Goal: Transaction & Acquisition: Download file/media

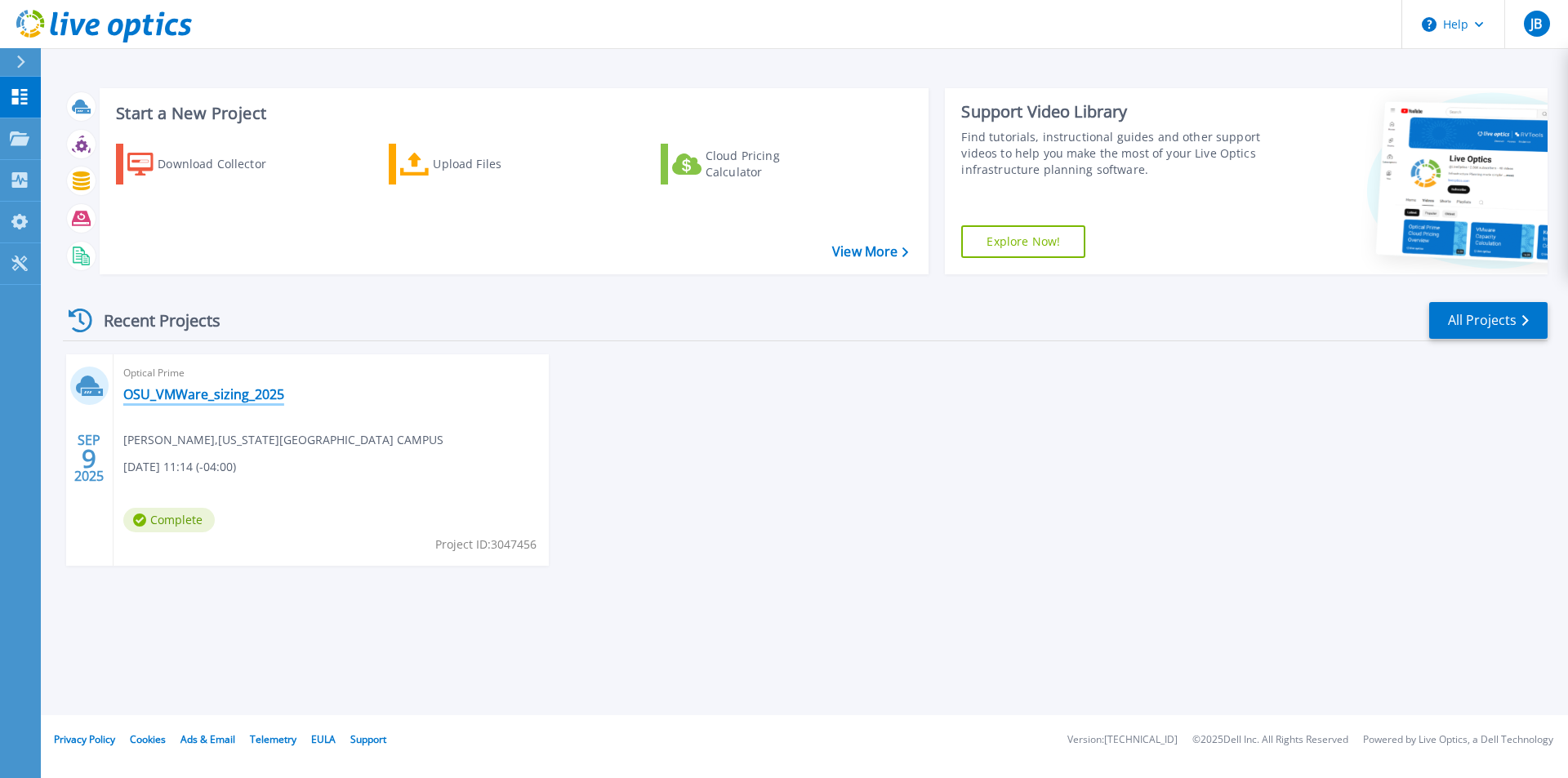
click at [189, 391] on link "OSU_VMWare_sizing_2025" at bounding box center [204, 394] width 161 height 16
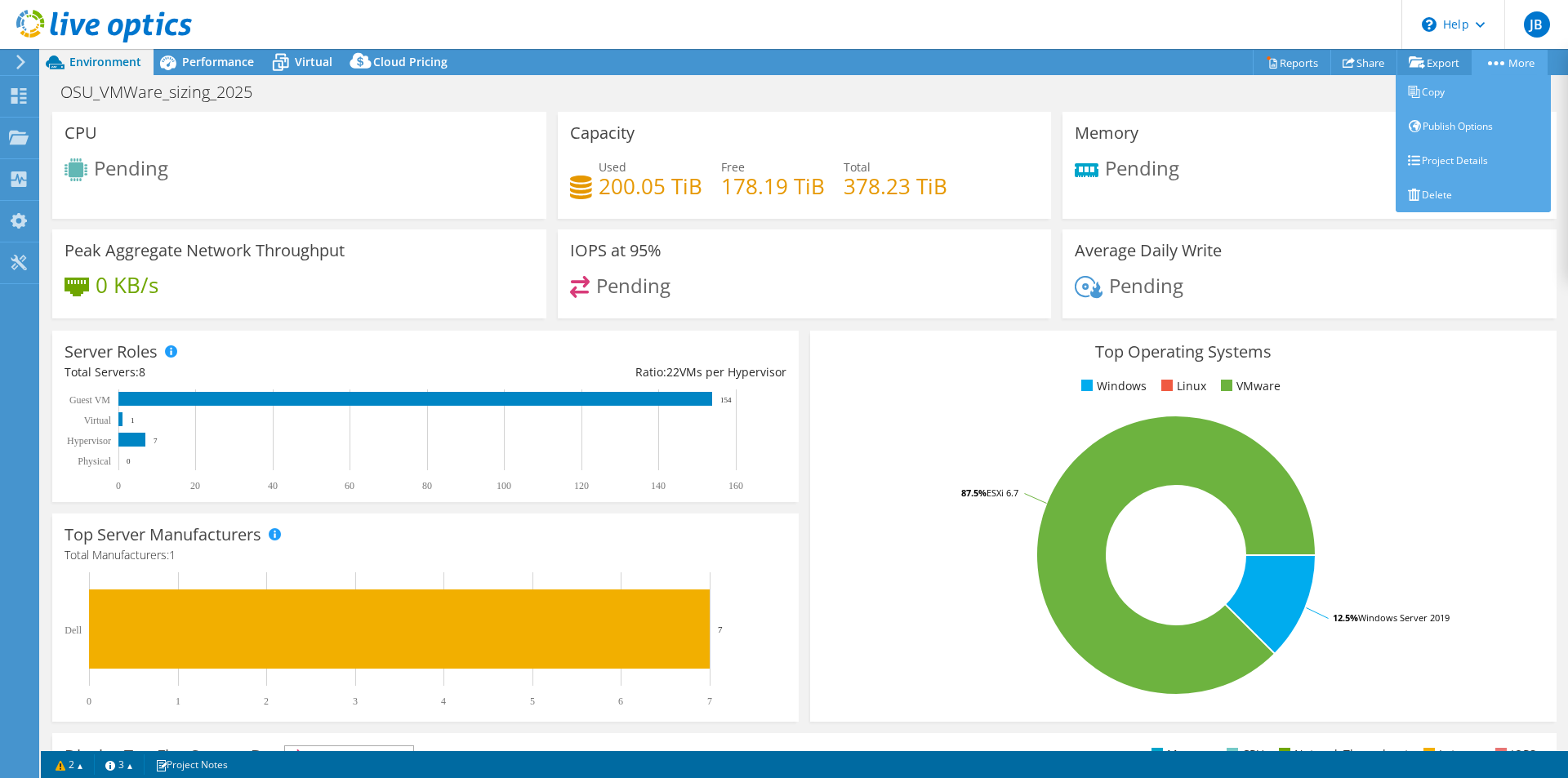
click at [1495, 63] on circle at bounding box center [1497, 63] width 4 height 4
click at [1471, 161] on link "Project Details" at bounding box center [1472, 161] width 155 height 35
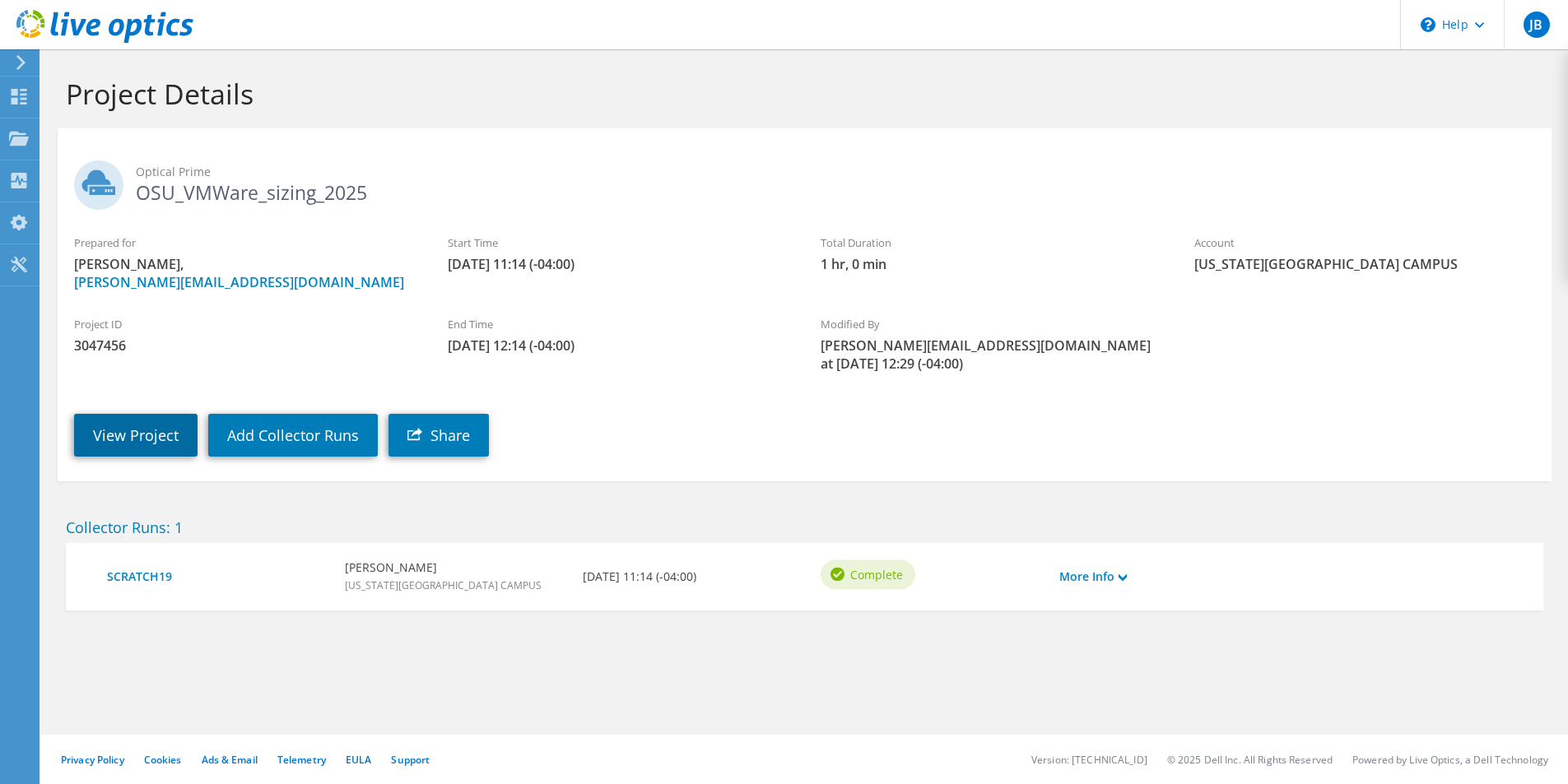
click at [139, 416] on link "View Project" at bounding box center [135, 435] width 124 height 43
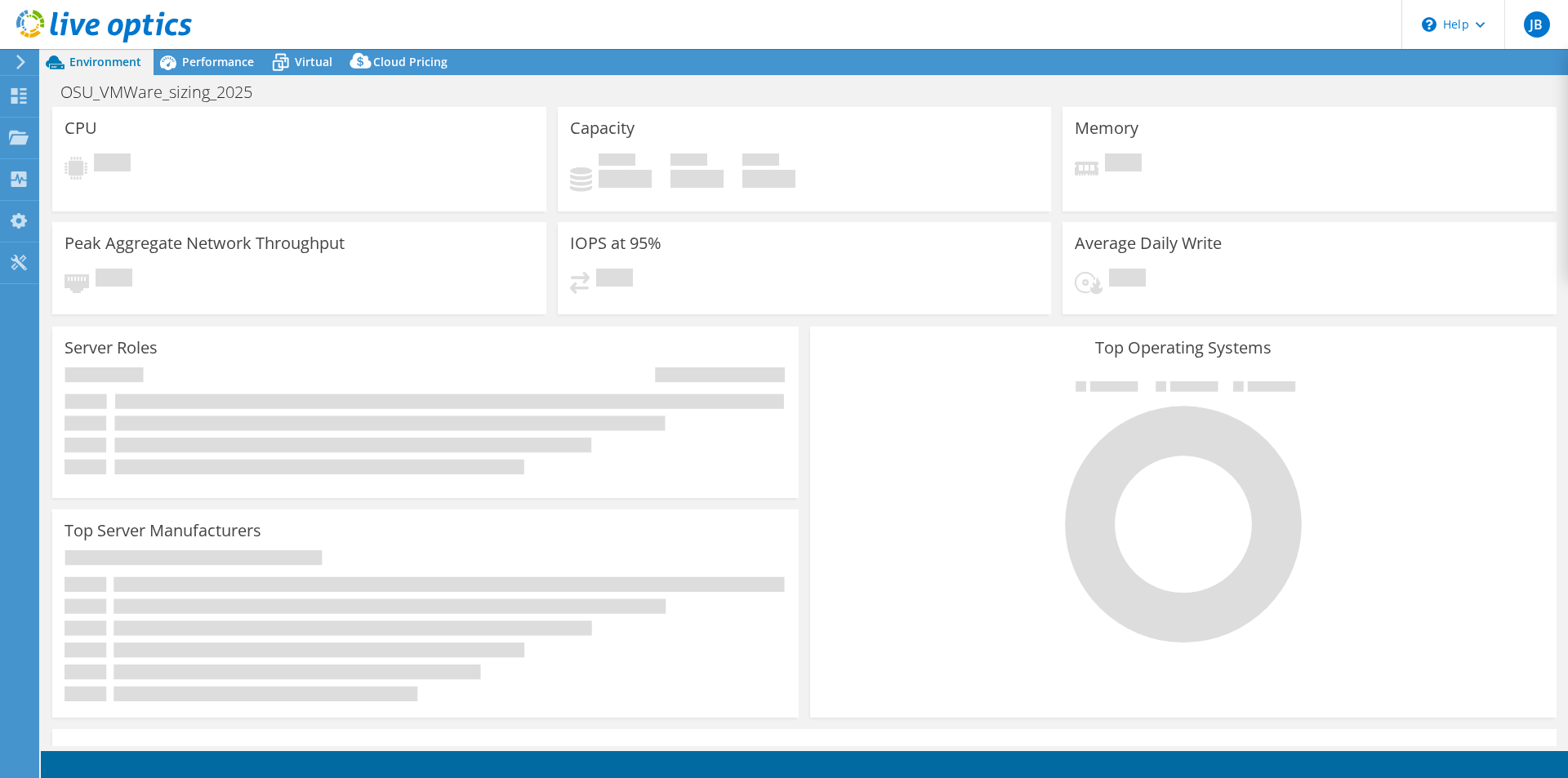
select select "USD"
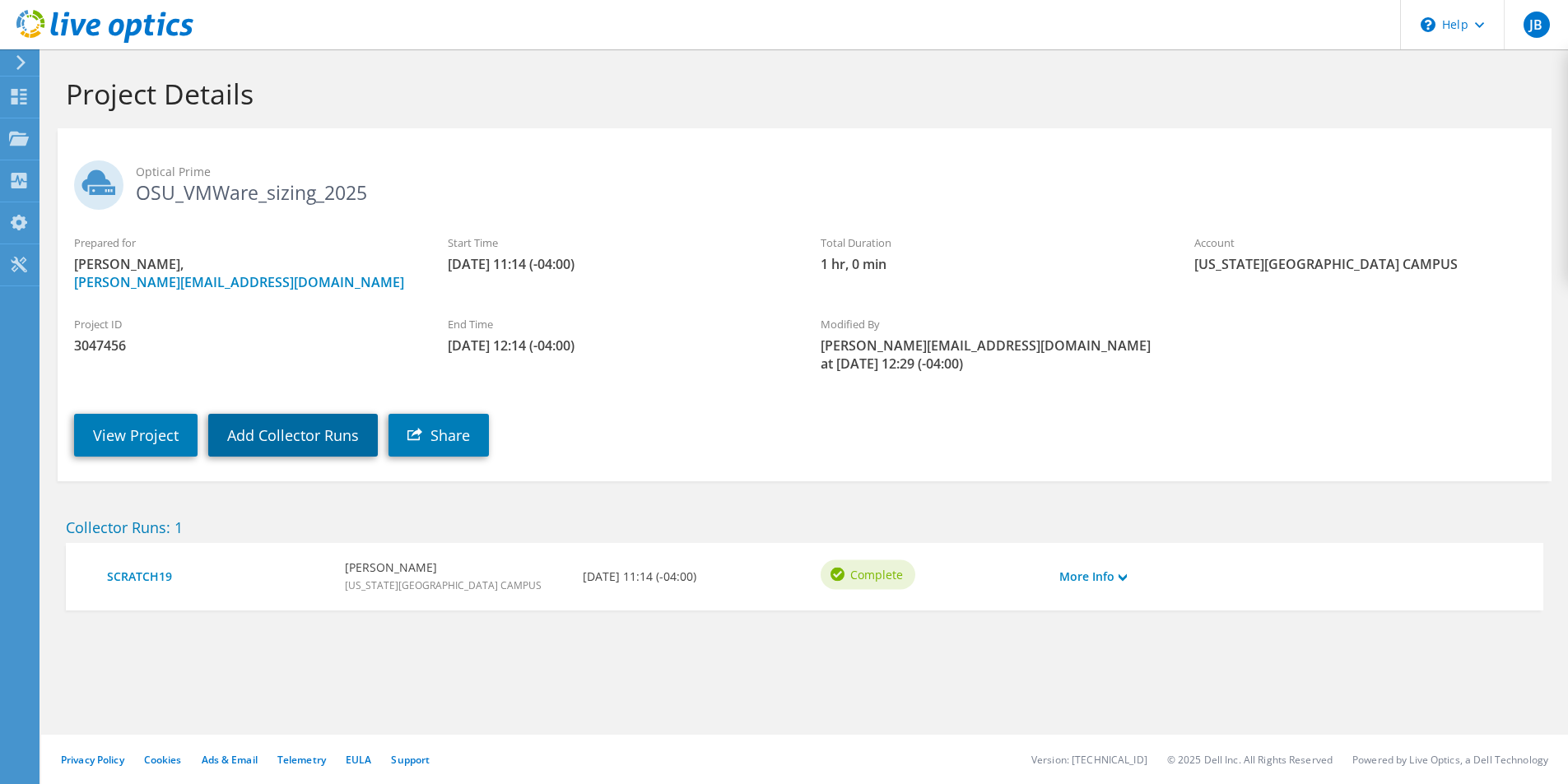
click at [287, 429] on link "Add Collector Runs" at bounding box center [293, 435] width 169 height 43
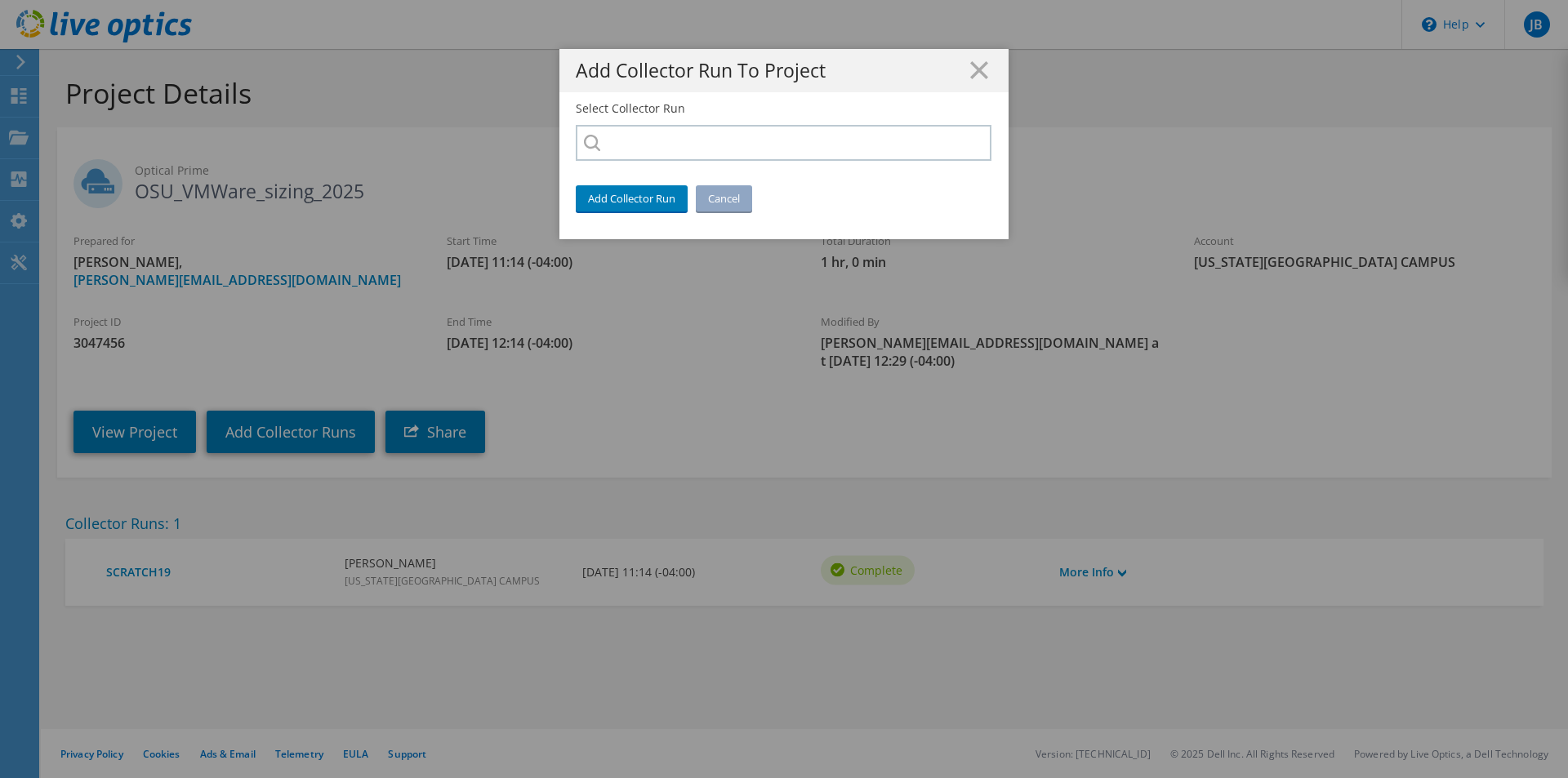
click at [982, 73] on h1 "Add Collector Run To Project" at bounding box center [783, 69] width 416 height 18
click at [974, 73] on icon at bounding box center [979, 69] width 18 height 18
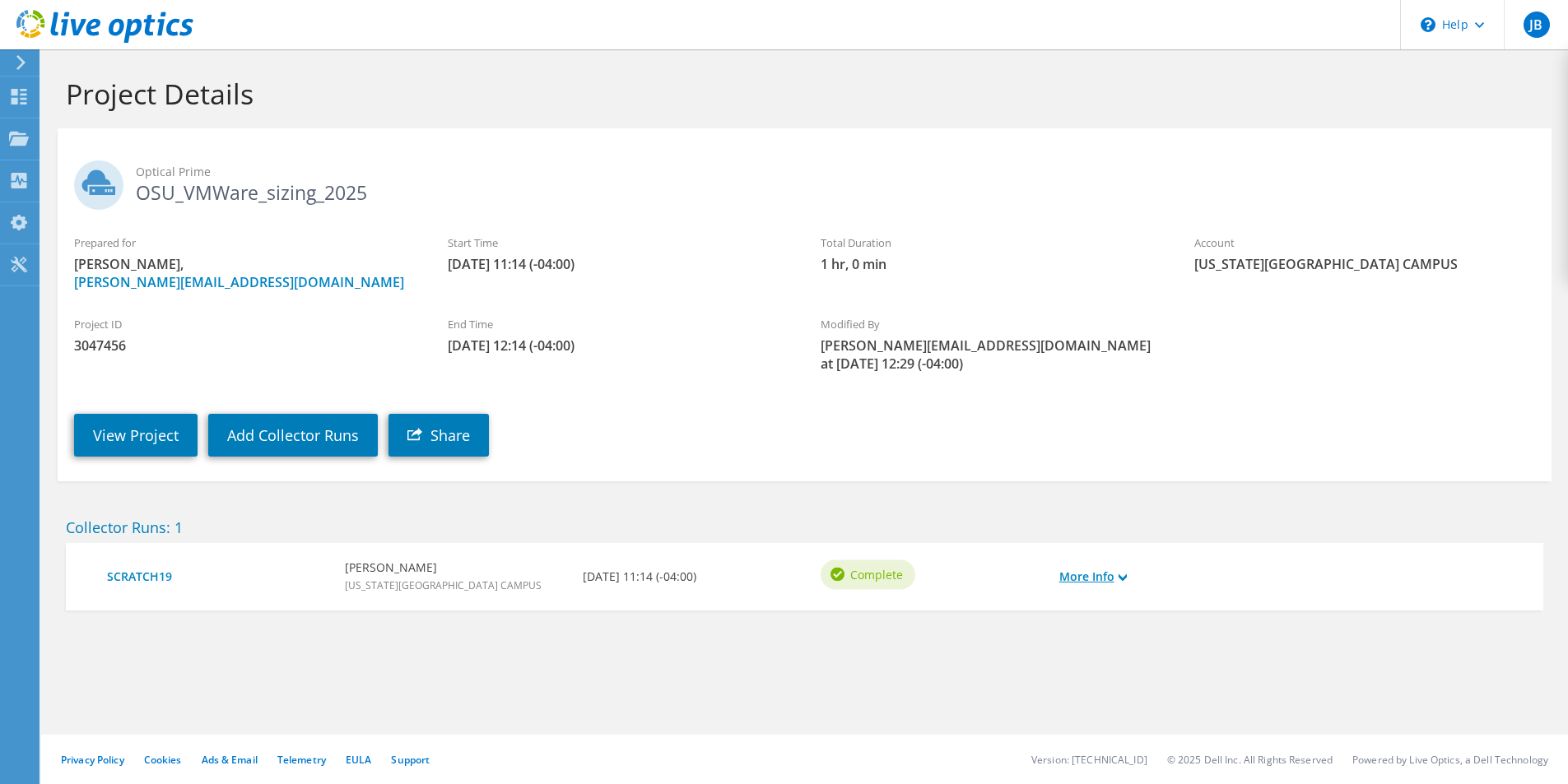
click at [1096, 568] on link "More Info" at bounding box center [1092, 577] width 67 height 18
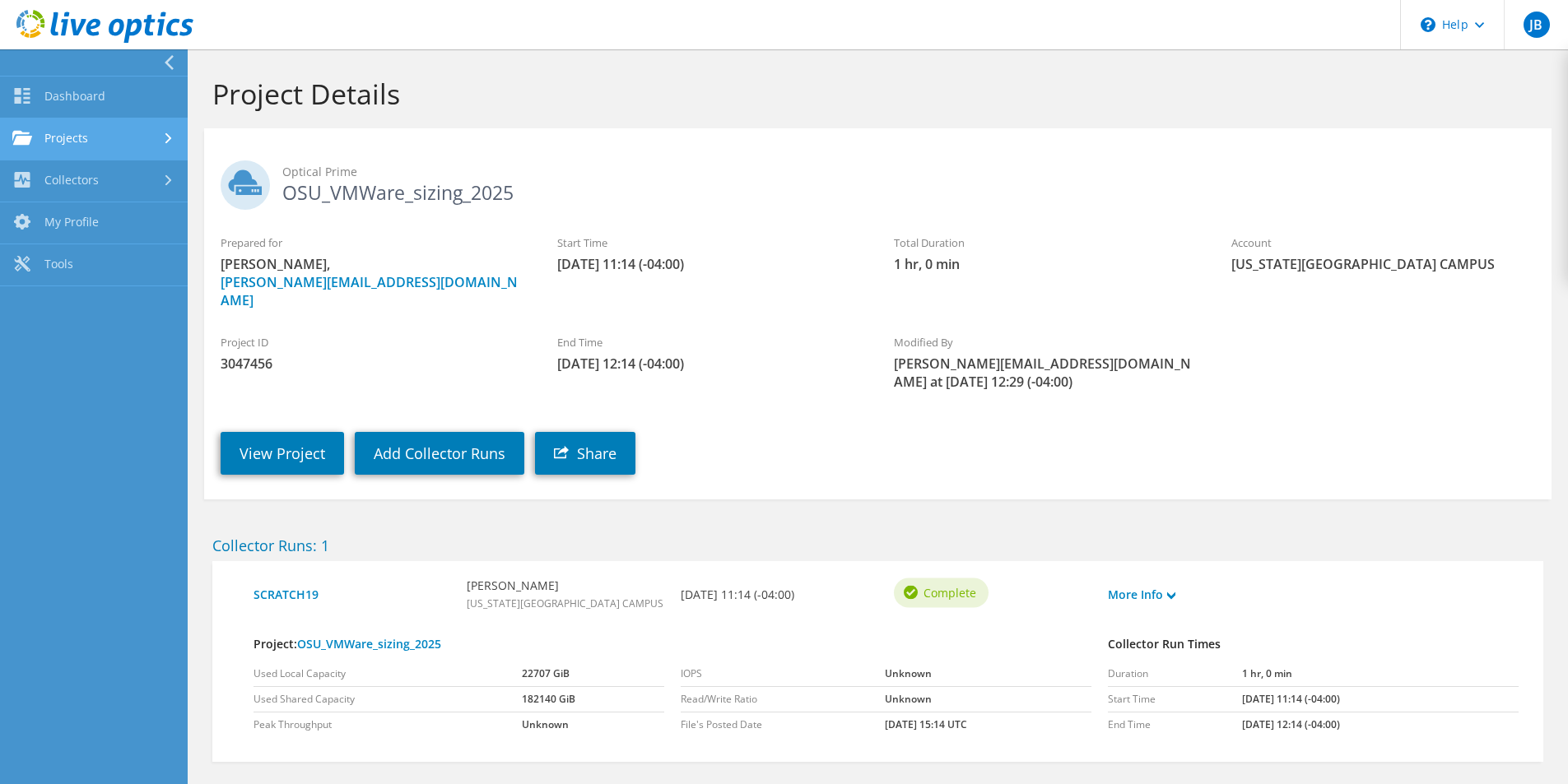
click at [67, 133] on link "Projects" at bounding box center [93, 139] width 188 height 42
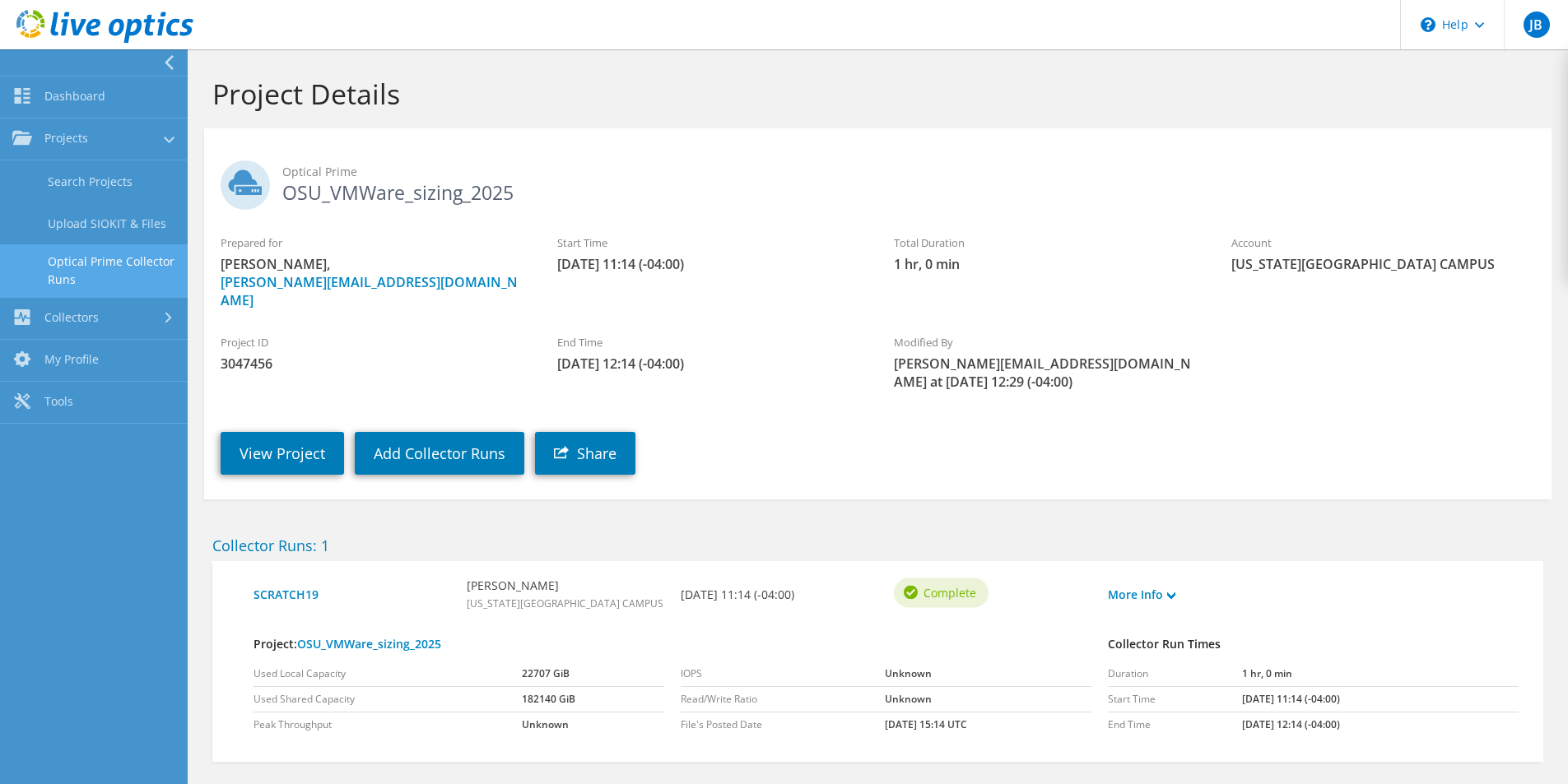
click at [121, 278] on link "Optical Prime Collector Runs" at bounding box center [93, 270] width 188 height 53
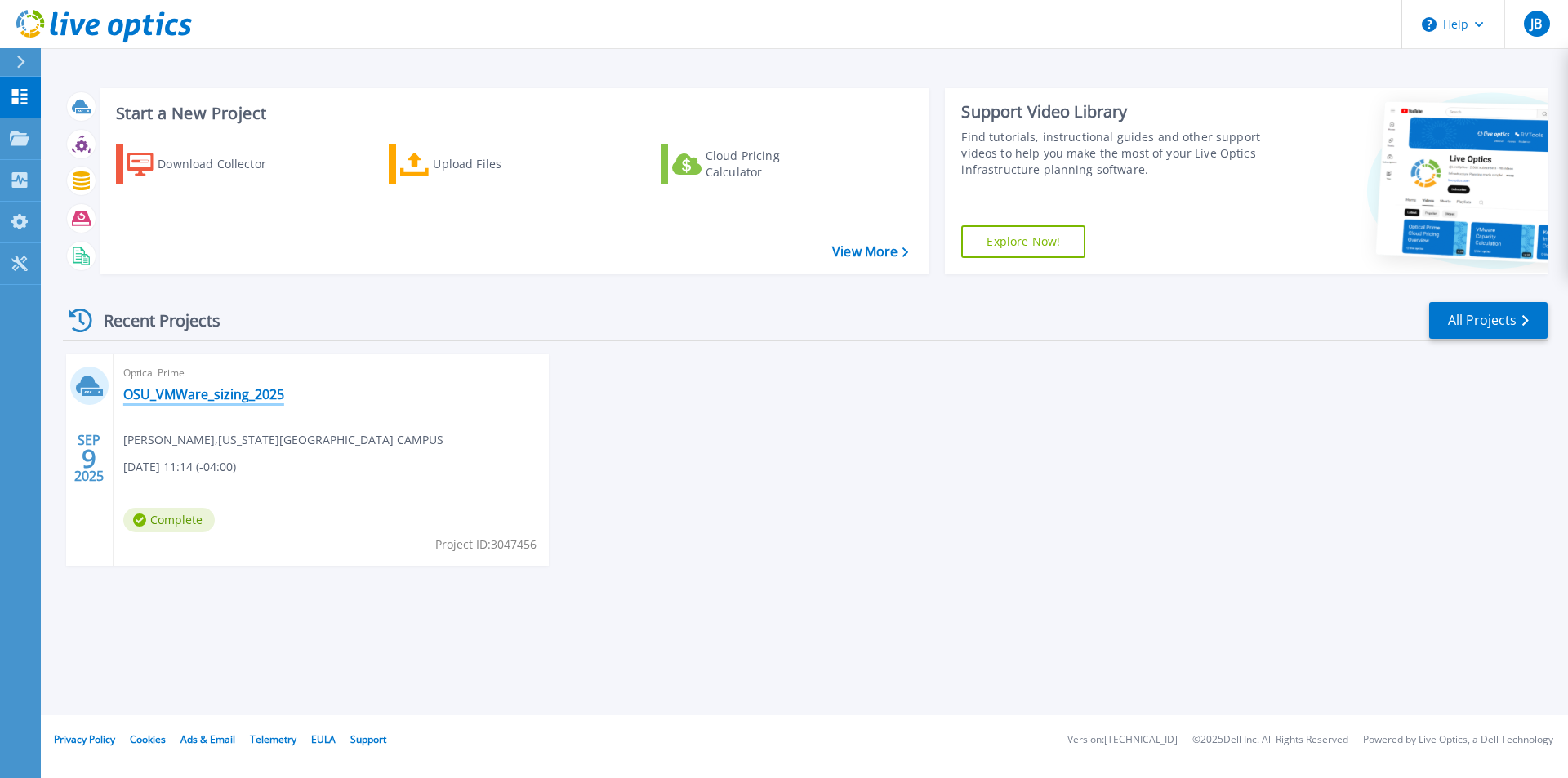
click at [214, 398] on link "OSU_VMWare_sizing_2025" at bounding box center [204, 394] width 161 height 16
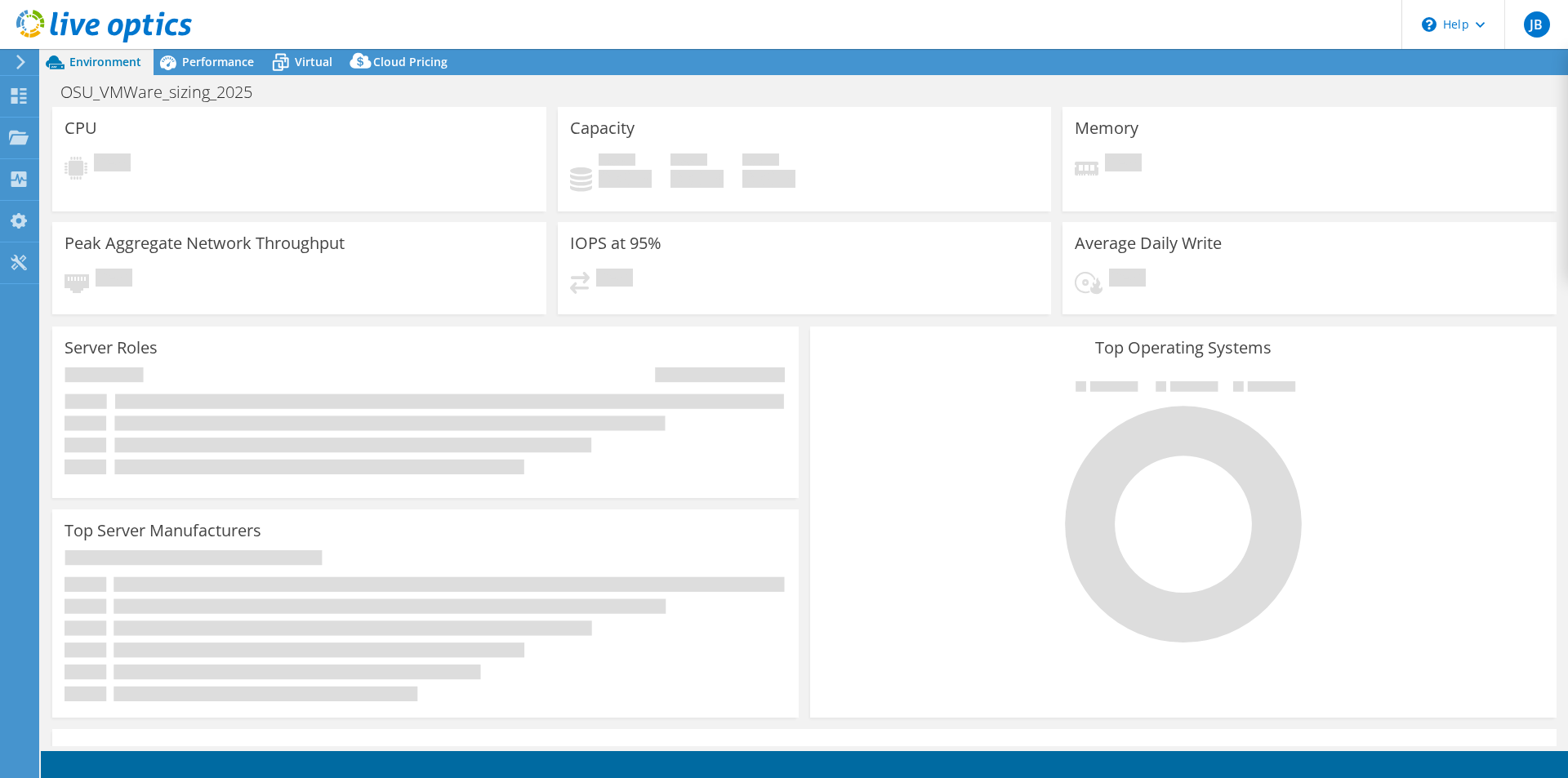
select select "USD"
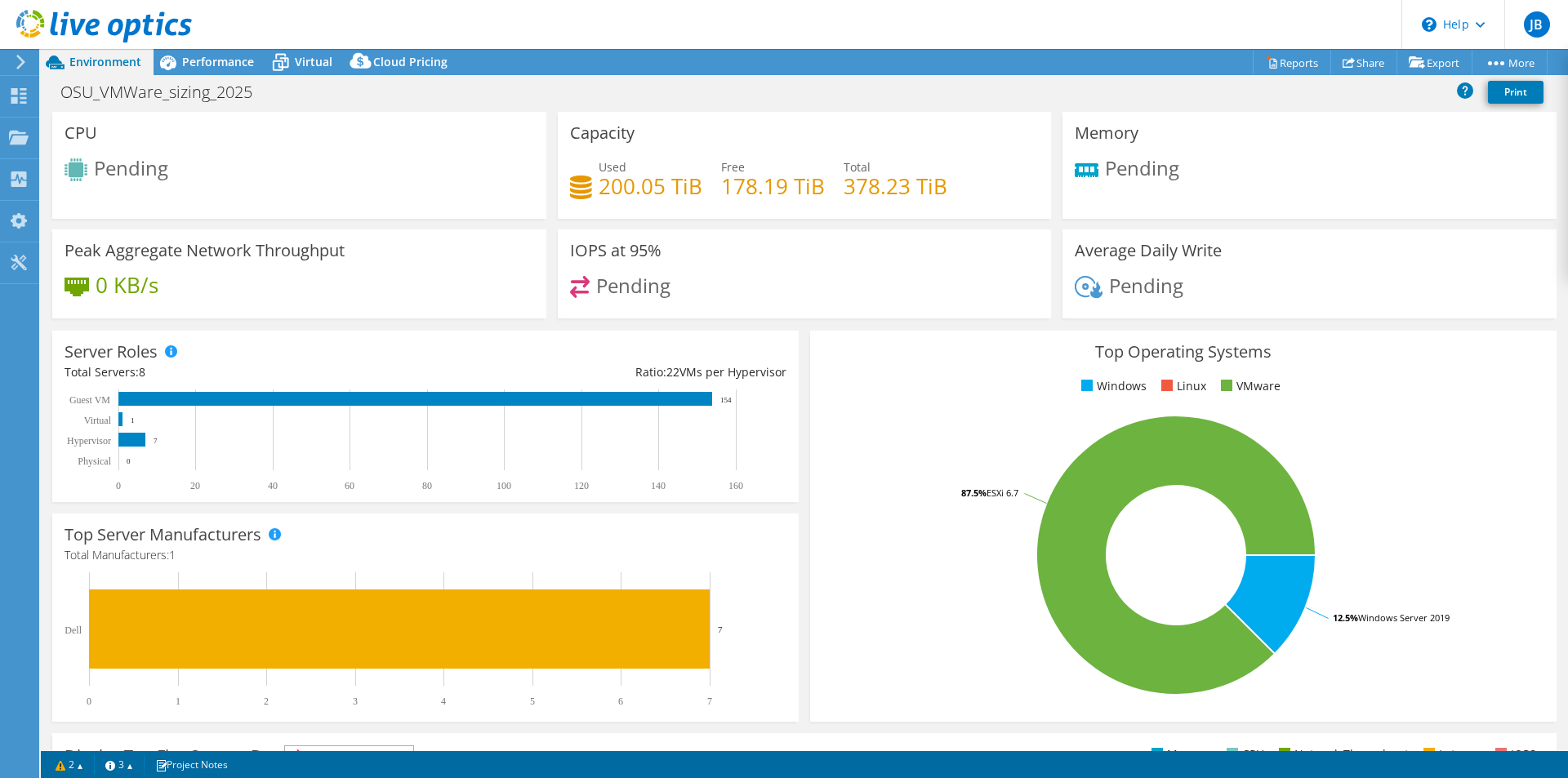
click at [26, 57] on icon at bounding box center [20, 62] width 13 height 14
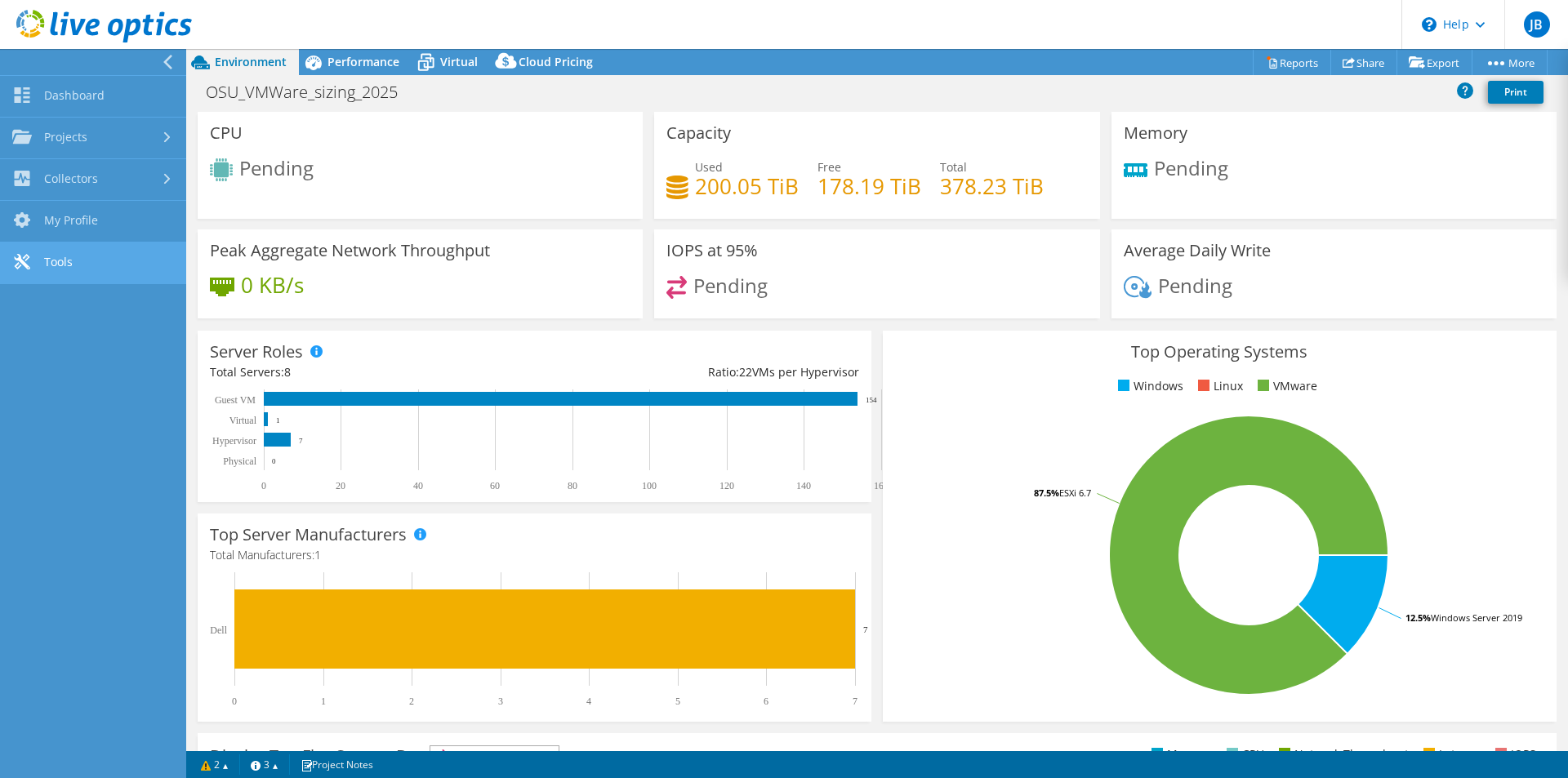
click at [99, 273] on link "Tools" at bounding box center [93, 263] width 186 height 42
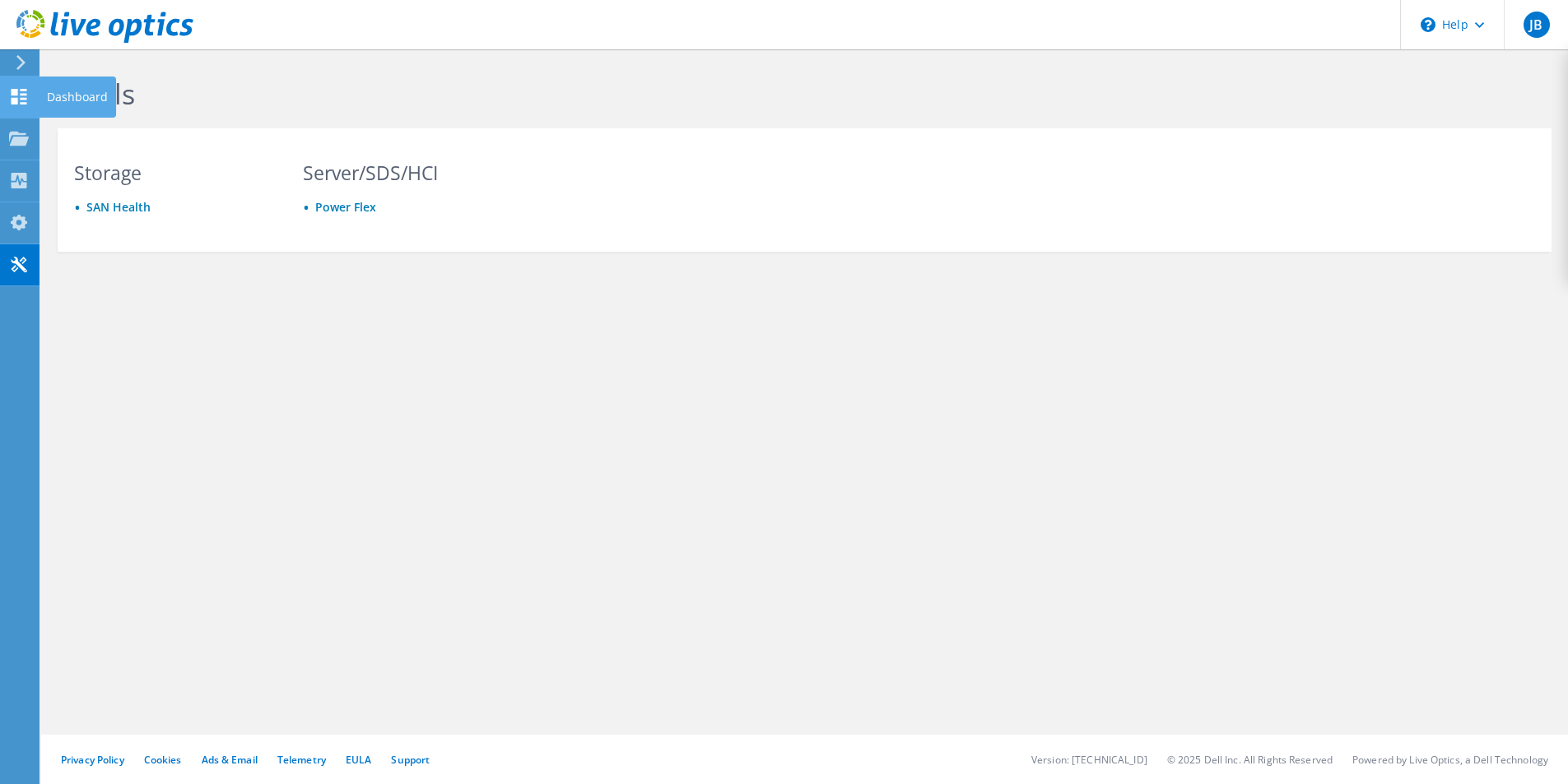
click at [18, 94] on icon at bounding box center [18, 96] width 19 height 16
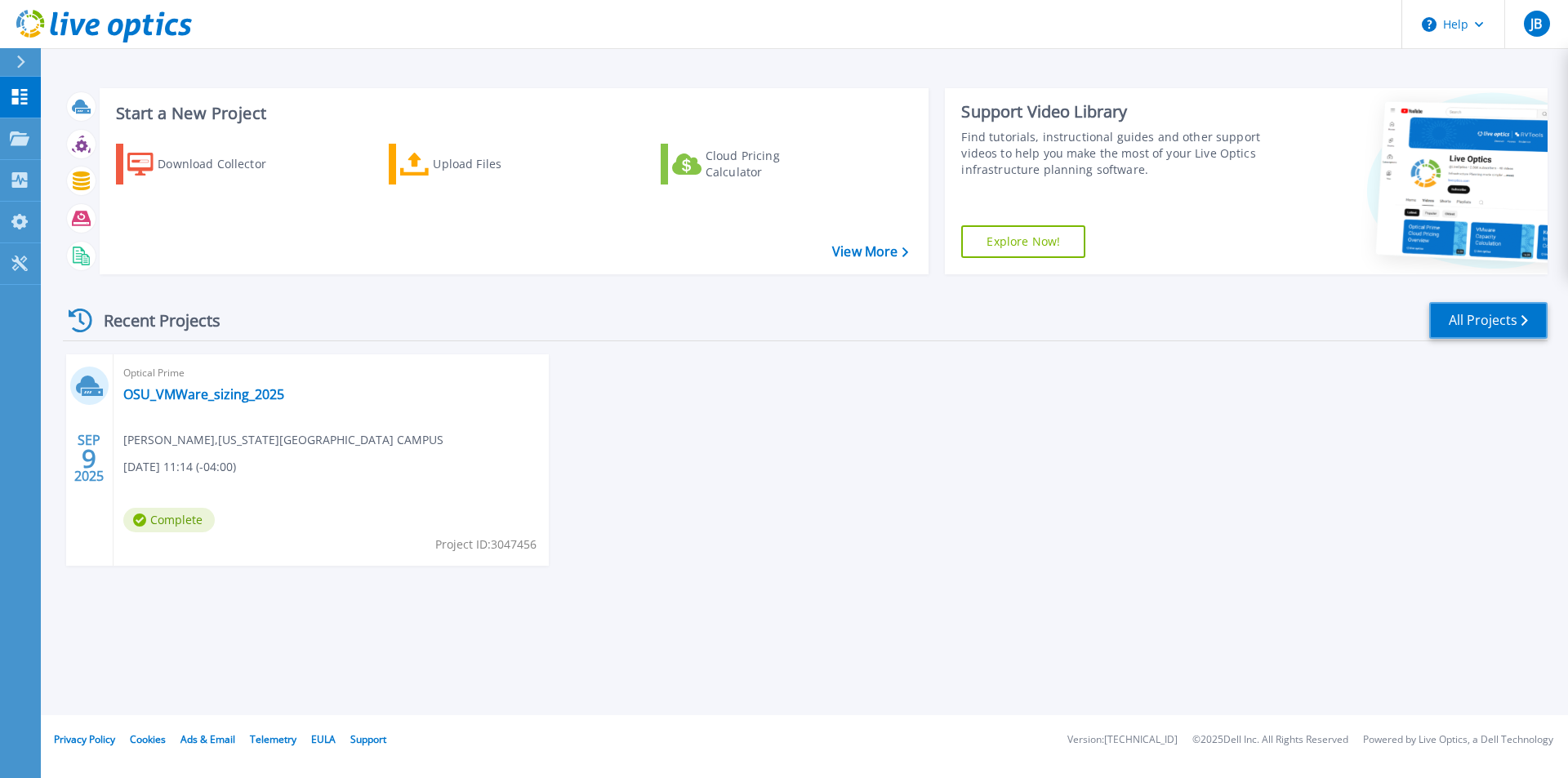
click at [1498, 336] on link "All Projects" at bounding box center [1488, 320] width 119 height 37
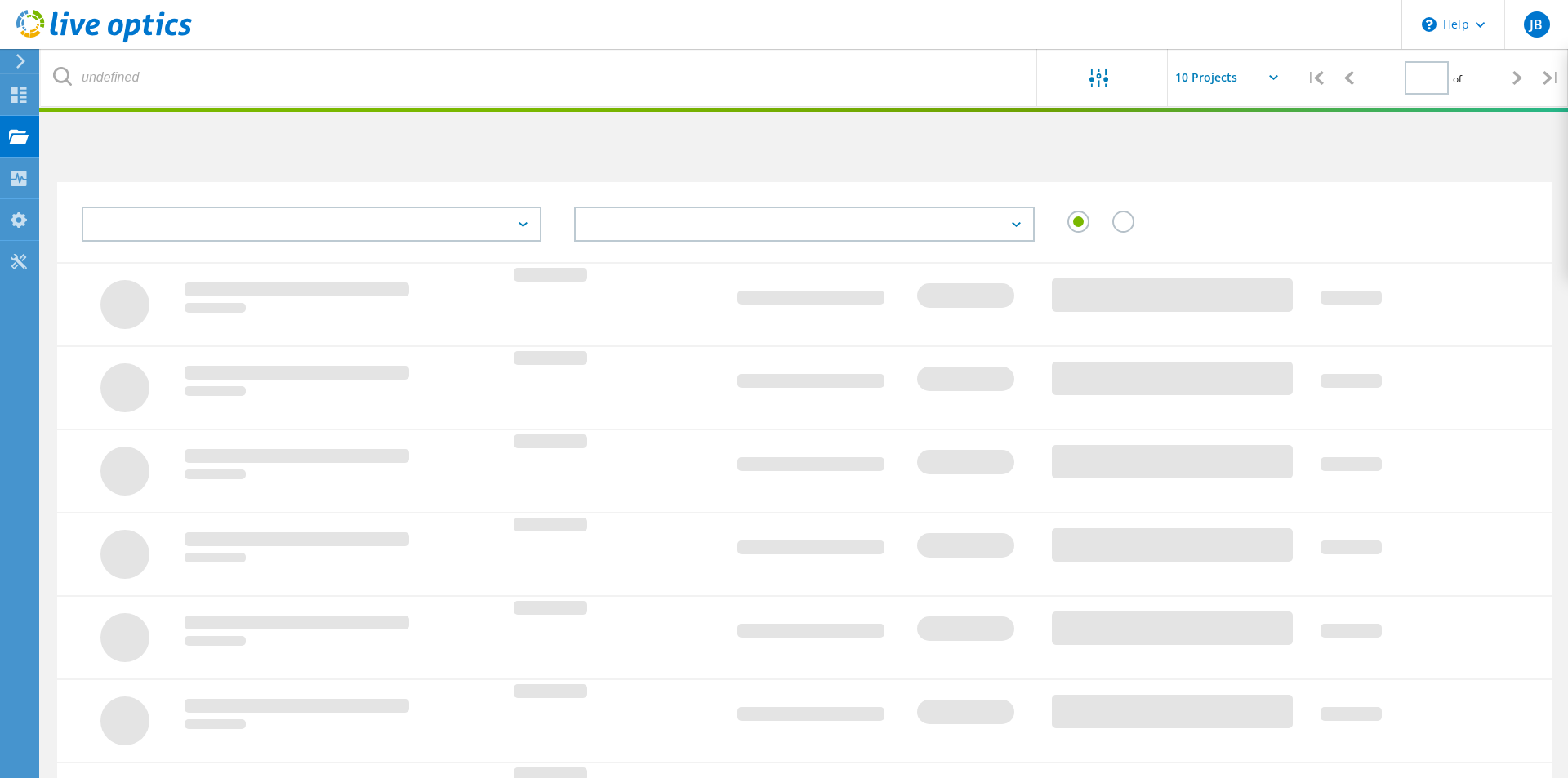
type input "1"
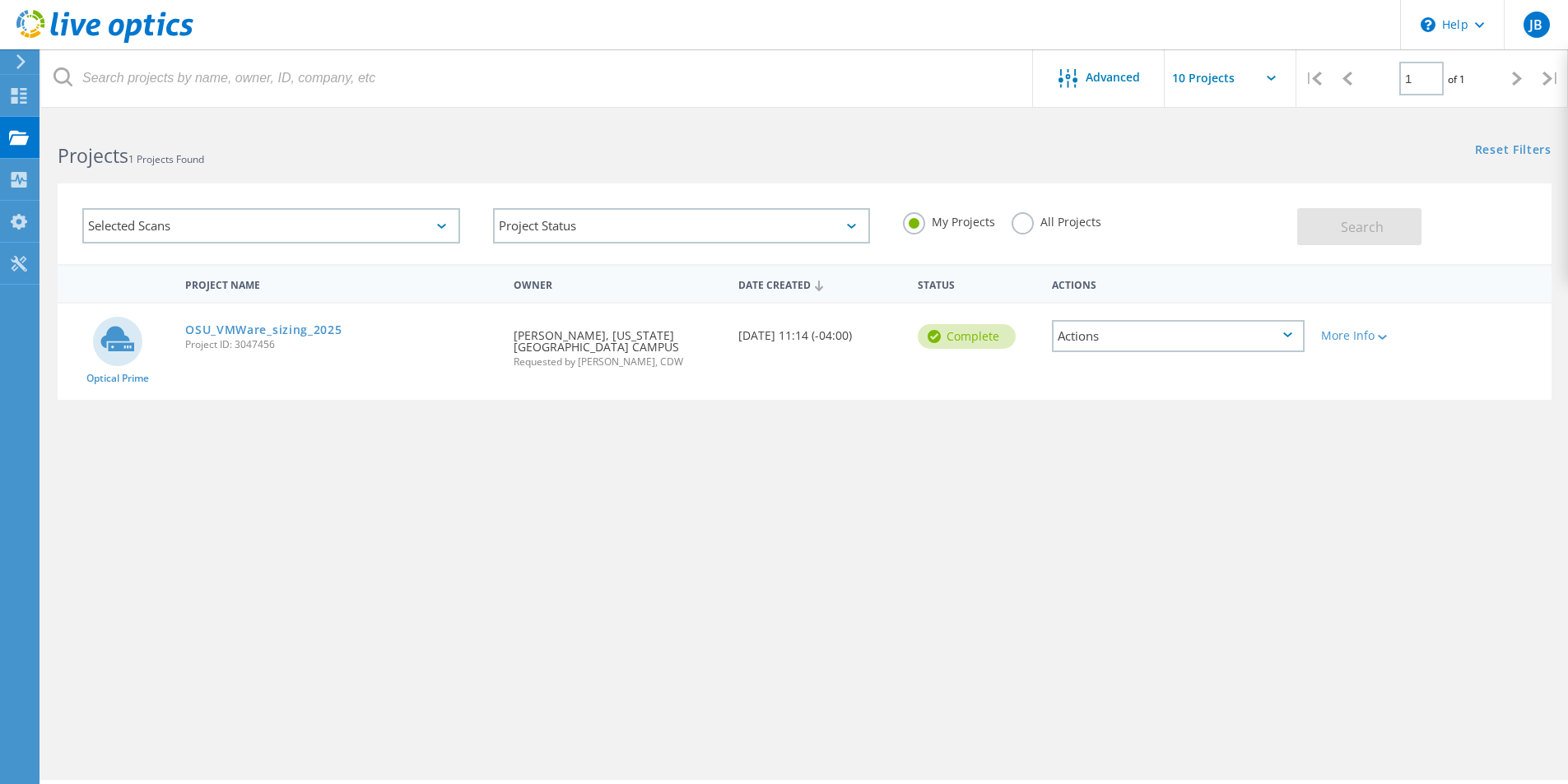
click at [445, 232] on div "Selected Scans" at bounding box center [272, 226] width 378 height 35
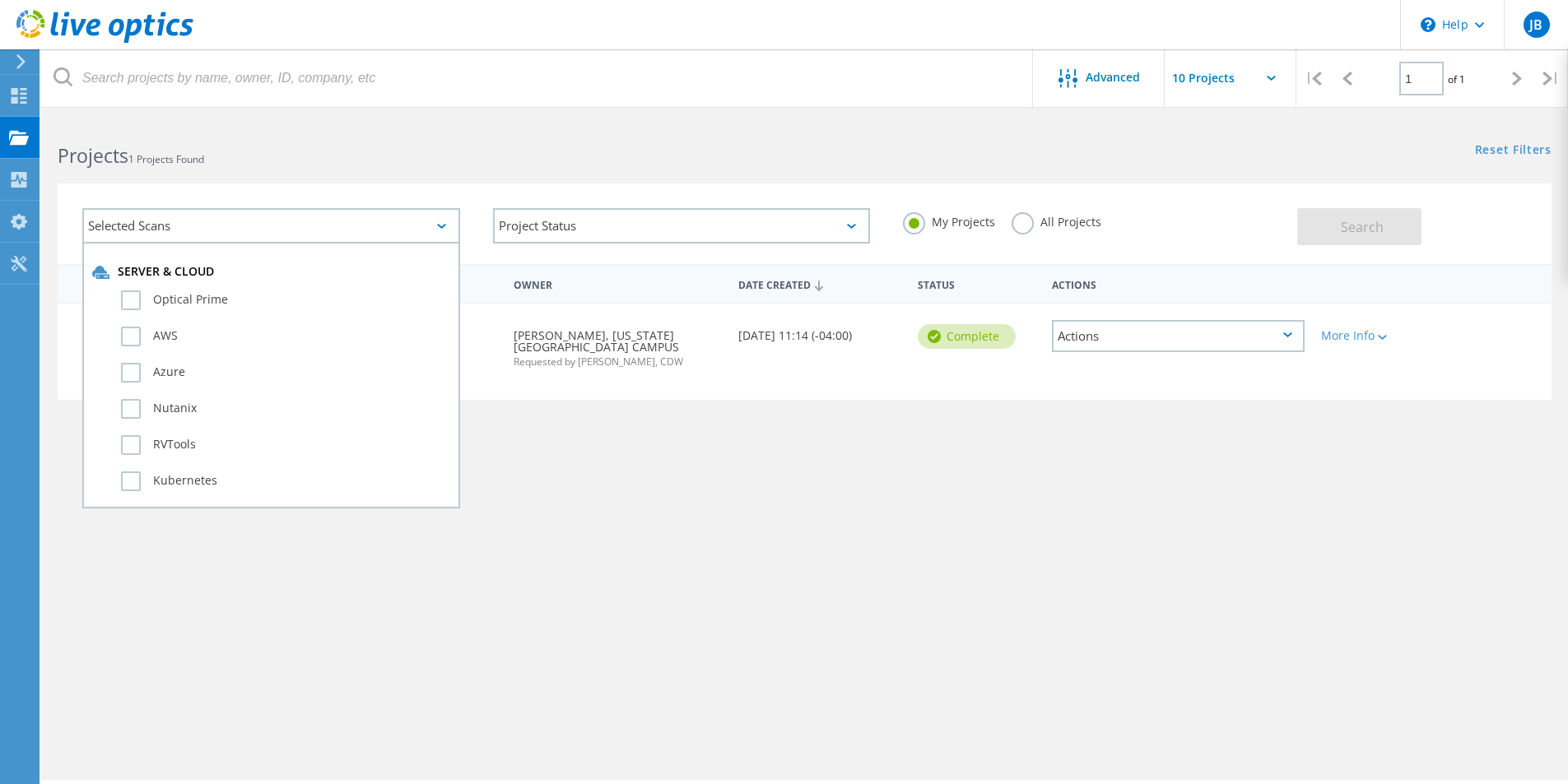
click at [578, 486] on div "Project Name Owner Date Created Status Actions Optical Prime OSU_VMWare_sizing_…" at bounding box center [804, 478] width 1494 height 428
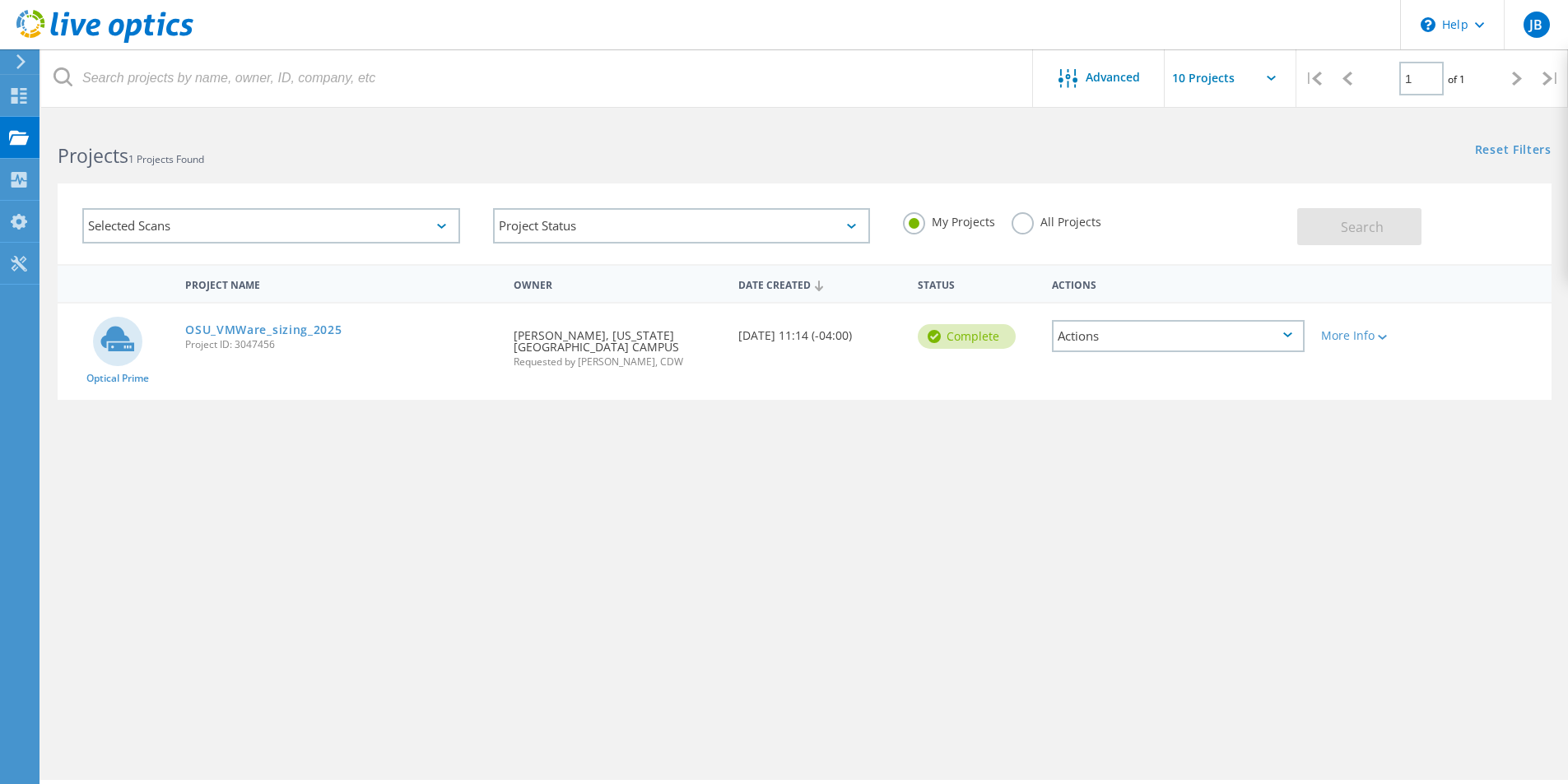
click at [1296, 330] on div "Actions" at bounding box center [1179, 336] width 253 height 32
click at [1076, 65] on div "Advanced" at bounding box center [1098, 78] width 131 height 57
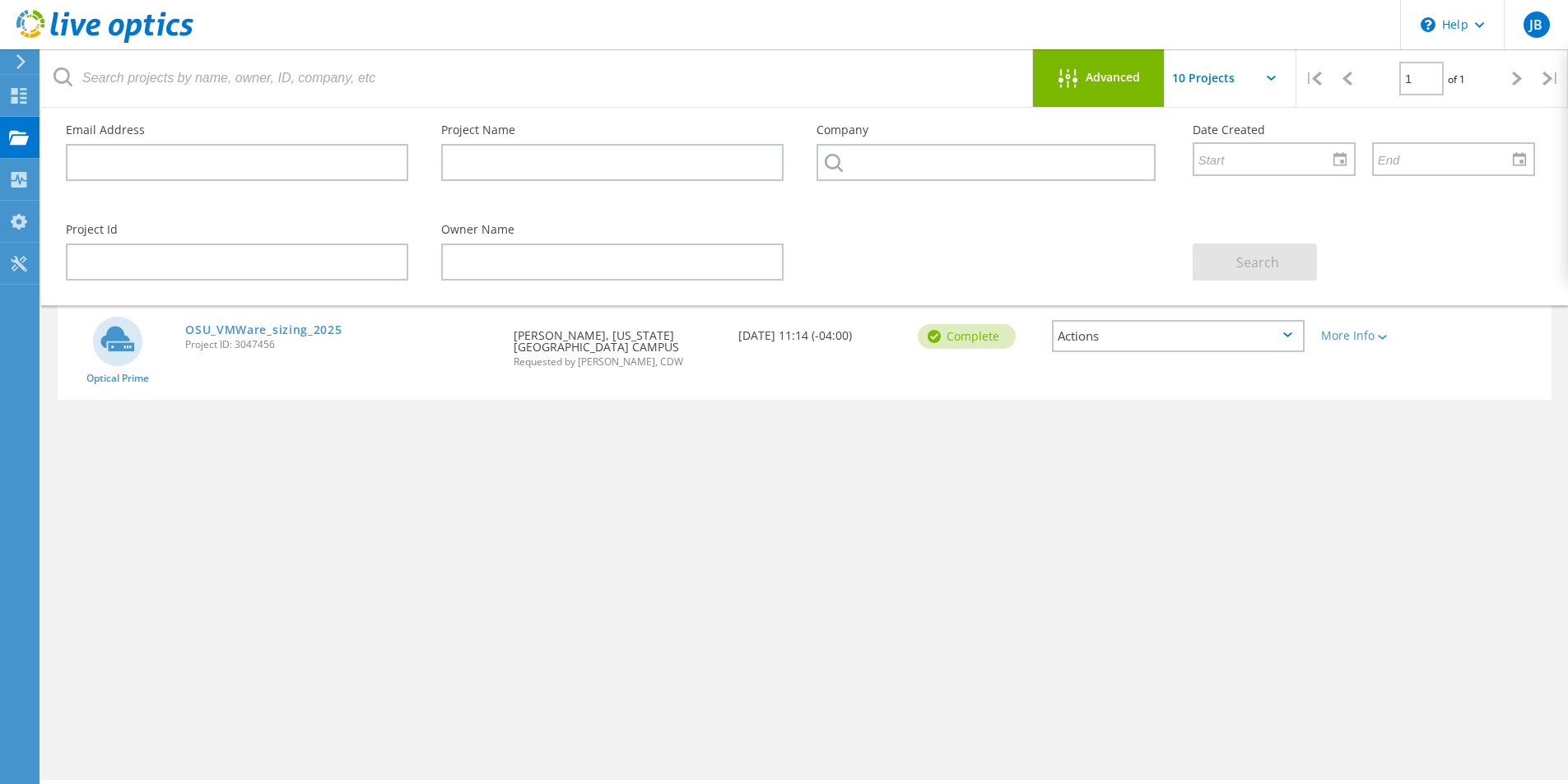
click at [1230, 89] on input "text" at bounding box center [1247, 78] width 164 height 57
click at [1301, 552] on div "Project Name Owner Date Created Status Actions Optical Prime OSU_VMWare_sizing_…" at bounding box center [804, 478] width 1494 height 428
click at [1538, 29] on span "JB" at bounding box center [1536, 25] width 14 height 14
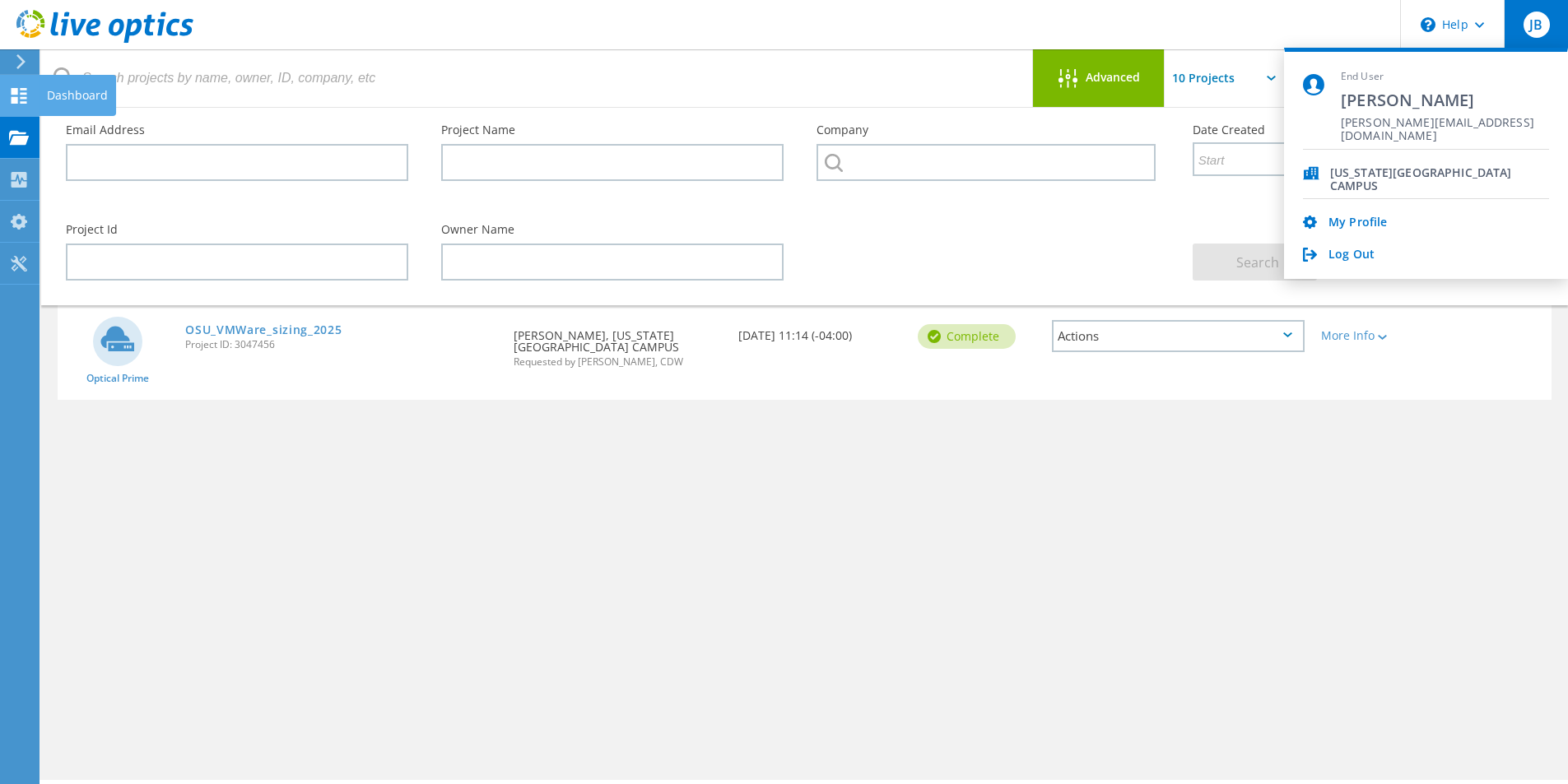
click at [16, 99] on use at bounding box center [19, 95] width 16 height 16
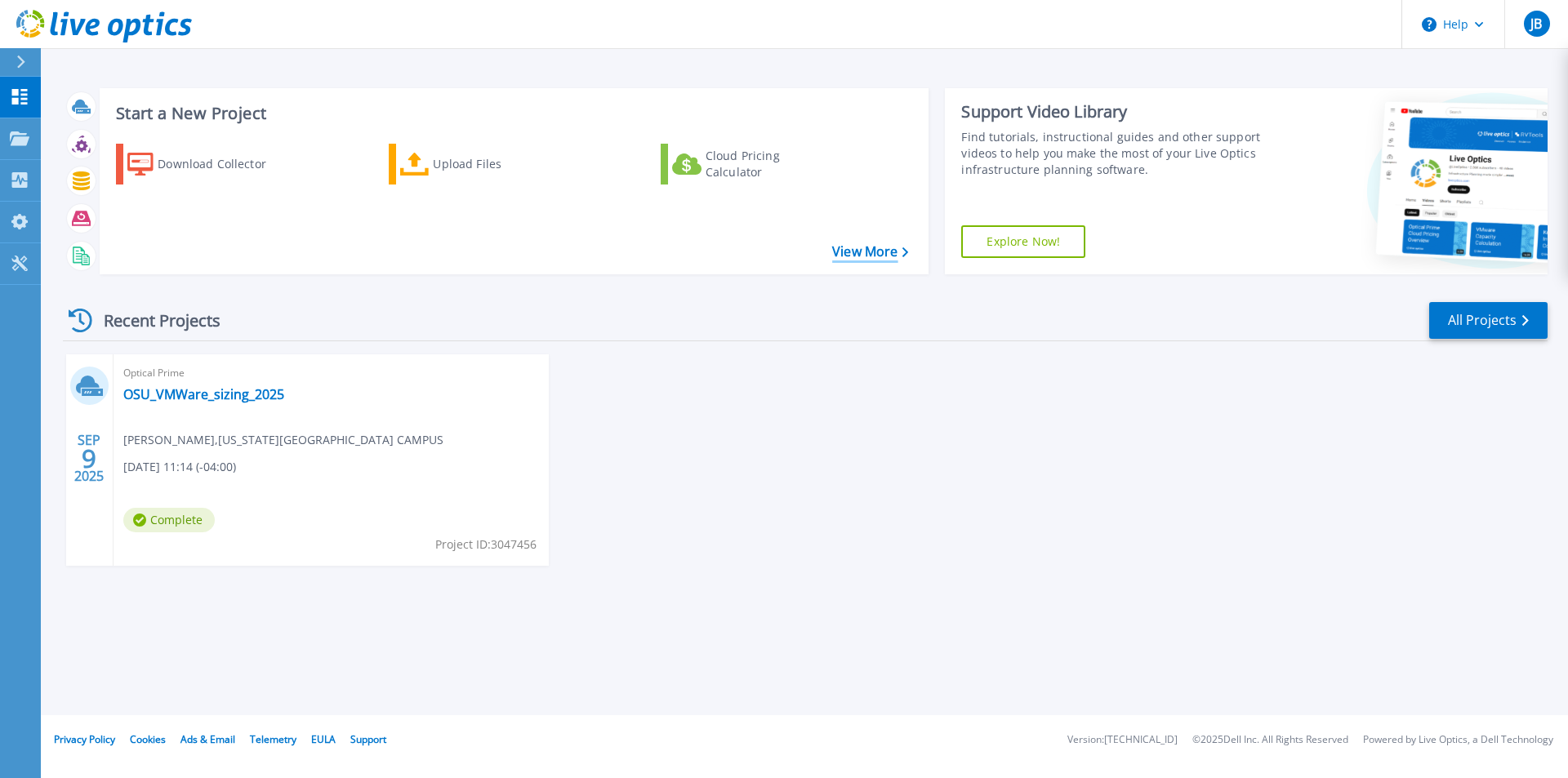
click at [844, 246] on link "View More" at bounding box center [870, 252] width 76 height 15
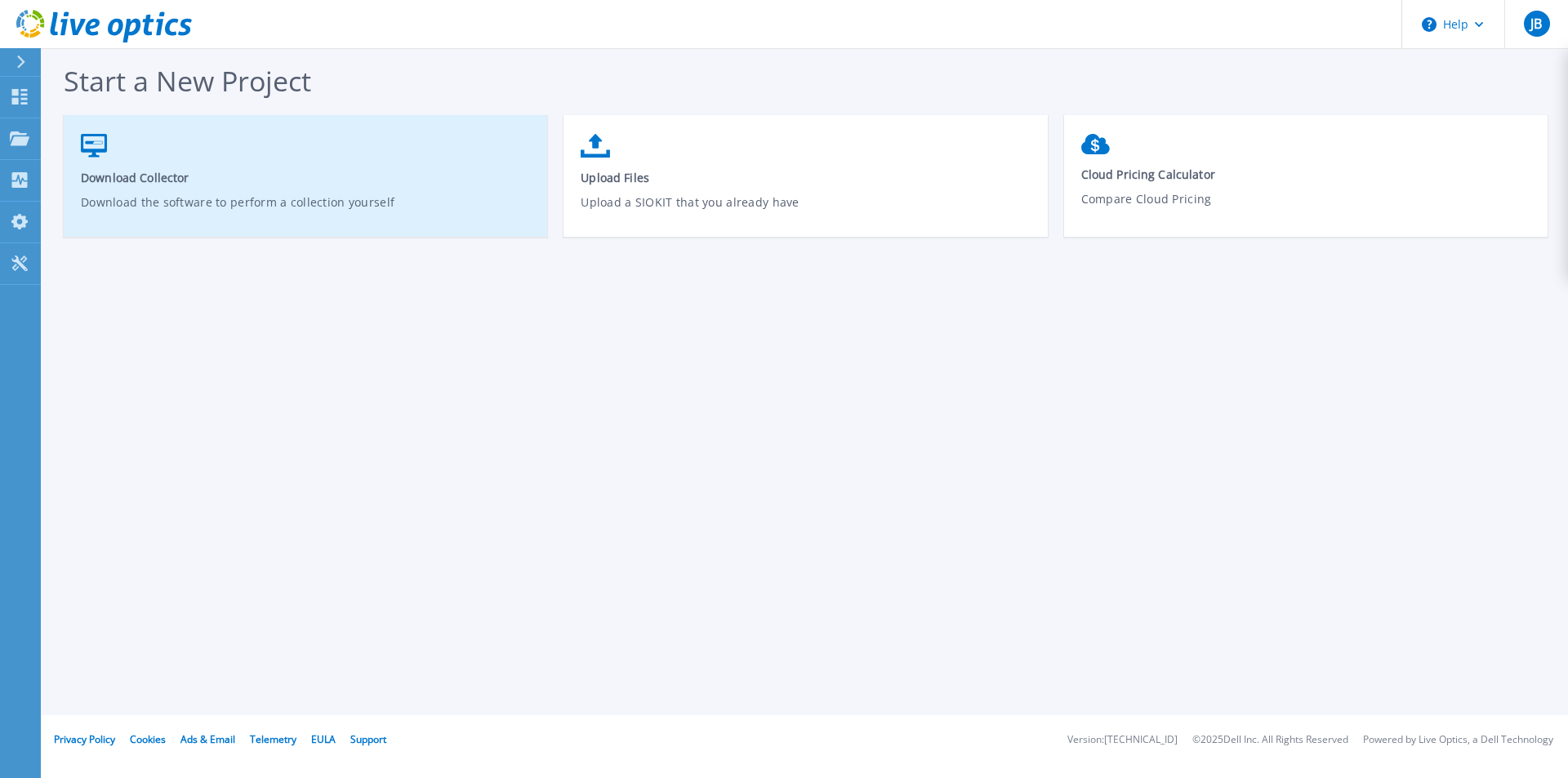
click at [156, 171] on span "Download Collector" at bounding box center [306, 178] width 450 height 15
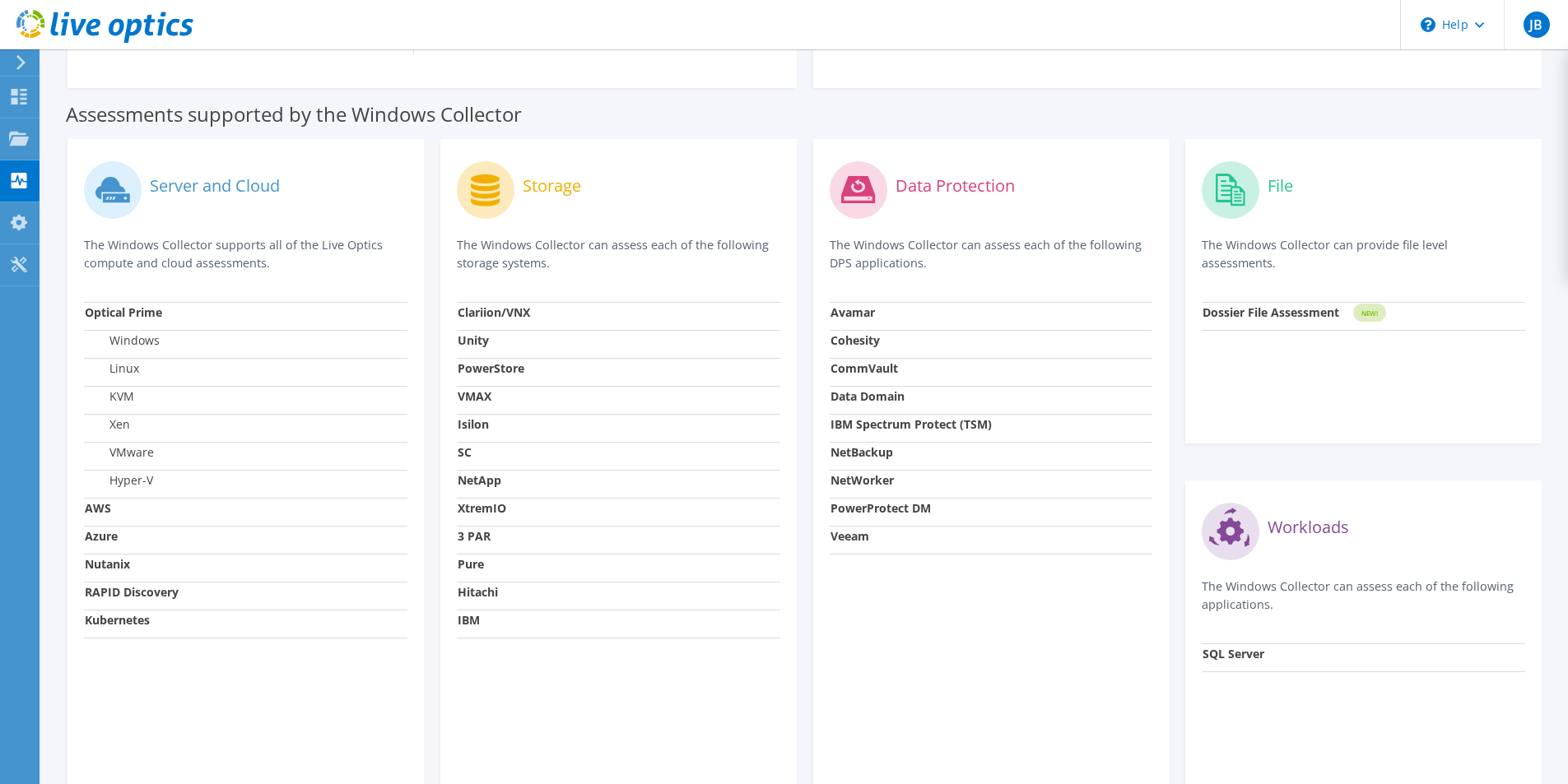
scroll to position [496, 0]
